Goal: Information Seeking & Learning: Learn about a topic

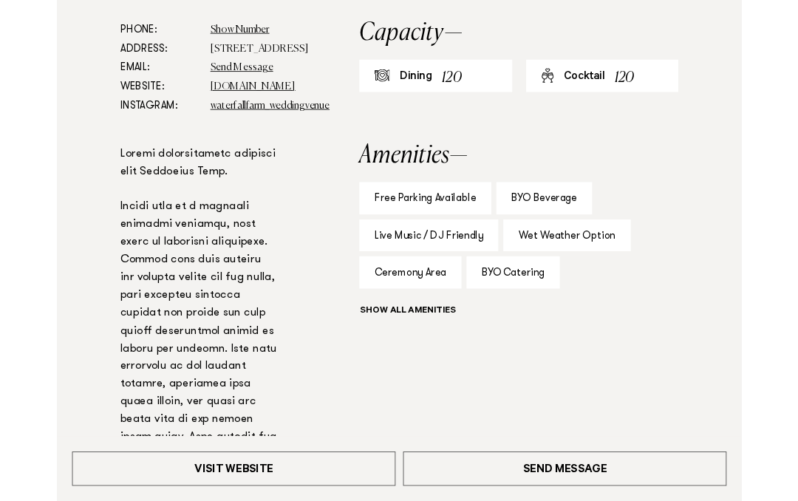
scroll to position [735, 0]
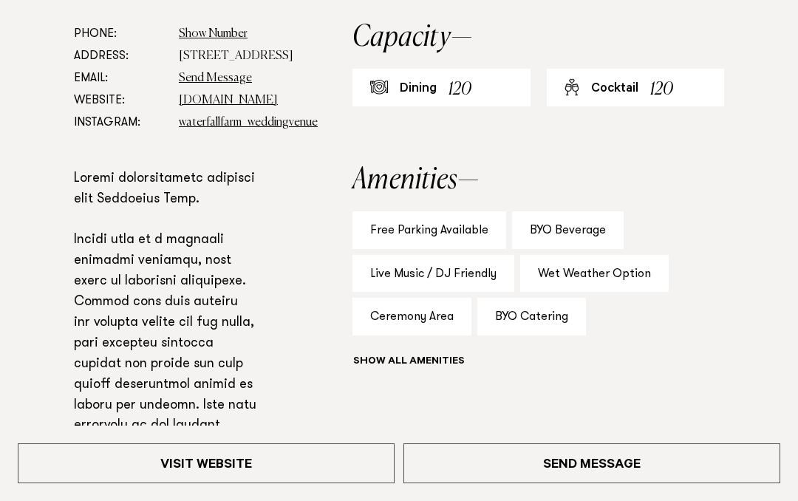
click at [206, 67] on dd "1871 Kaipara Coast Highway, Kaukapakapa 0984" at bounding box center [218, 56] width 78 height 22
click at [197, 67] on dd "1871 Kaipara Coast Highway, Kaukapakapa 0984" at bounding box center [218, 56] width 78 height 22
click at [198, 67] on dd "1871 Kaipara Coast Highway, Kaukapakapa 0984" at bounding box center [218, 56] width 78 height 22
click at [200, 67] on dd "1871 Kaipara Coast Highway, Kaukapakapa 0984" at bounding box center [218, 56] width 78 height 22
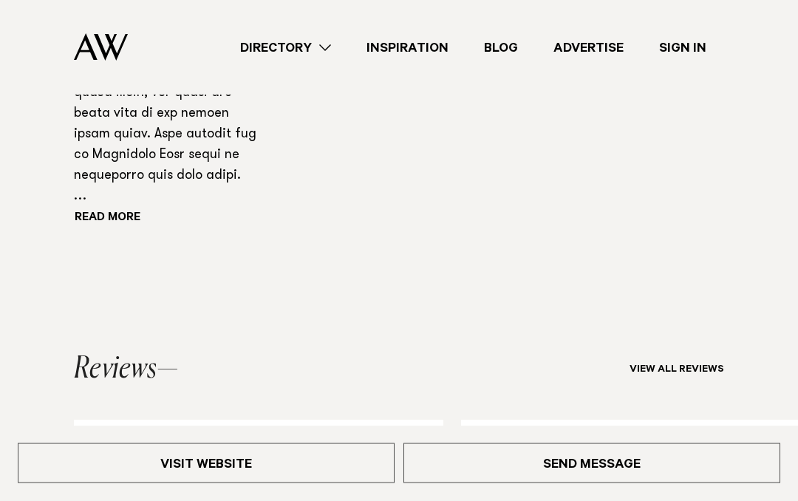
scroll to position [1088, 0]
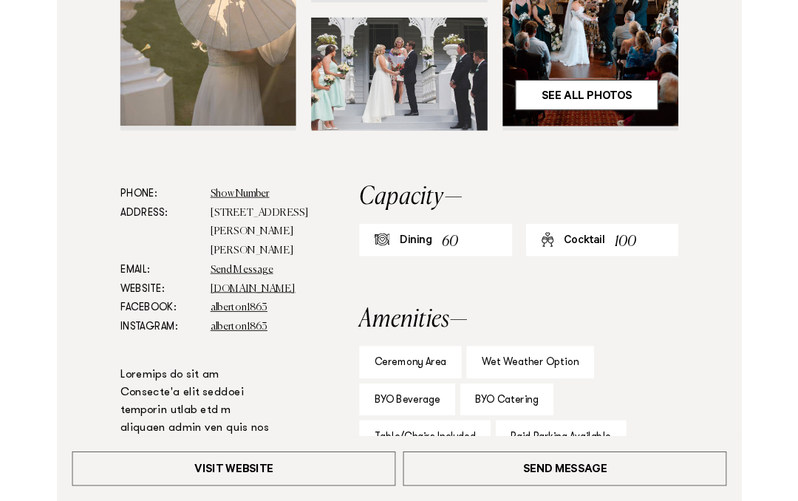
scroll to position [584, 0]
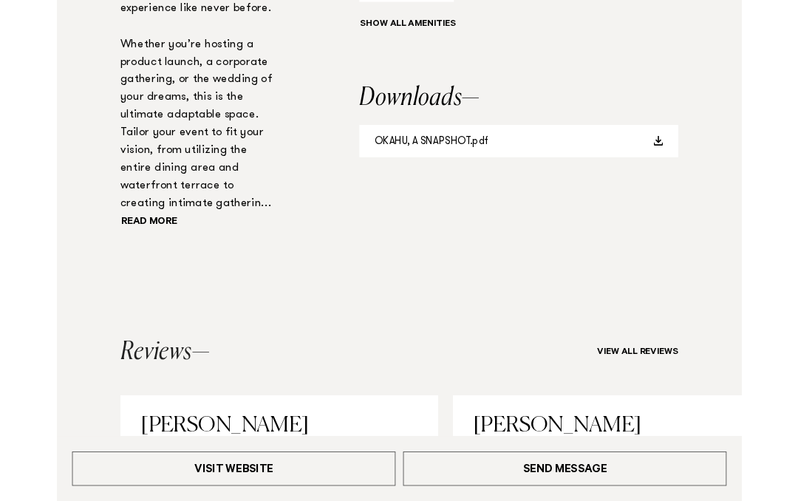
scroll to position [1067, 0]
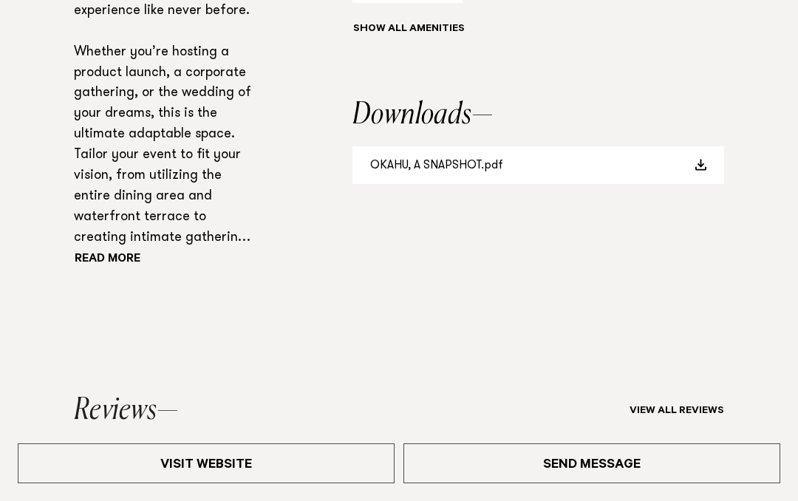
click at [688, 160] on link "OKAHU, A SNAPSHOT.pdf" at bounding box center [538, 165] width 372 height 38
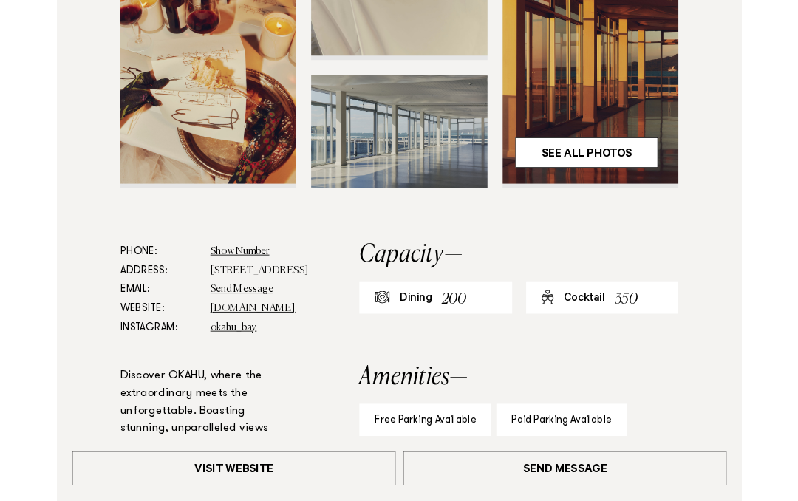
scroll to position [478, 0]
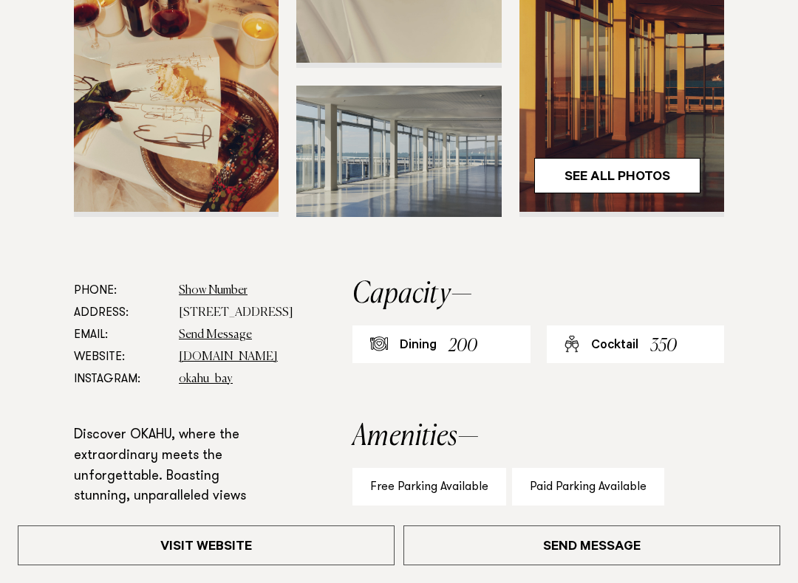
click at [202, 363] on link "www.okahubay.com" at bounding box center [228, 358] width 99 height 12
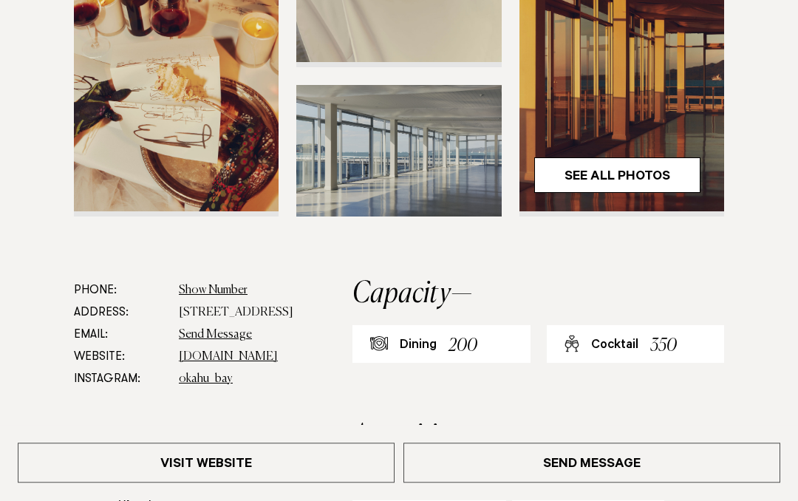
scroll to position [519, 0]
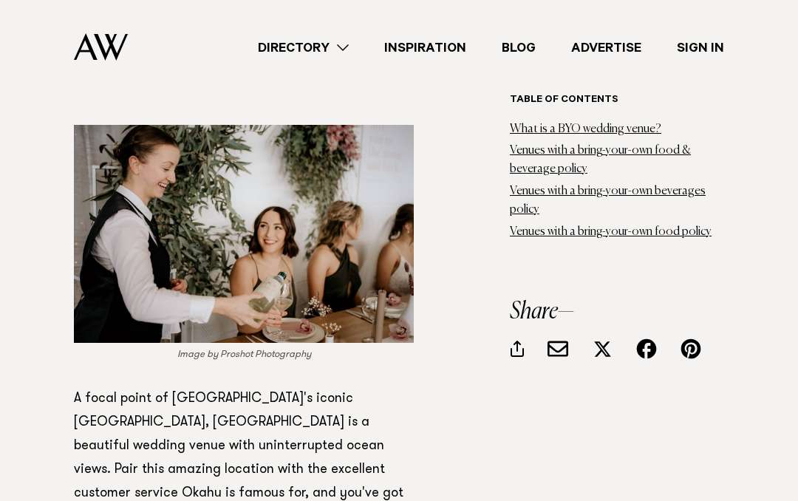
scroll to position [7895, 0]
